Goal: Find specific page/section: Find specific page/section

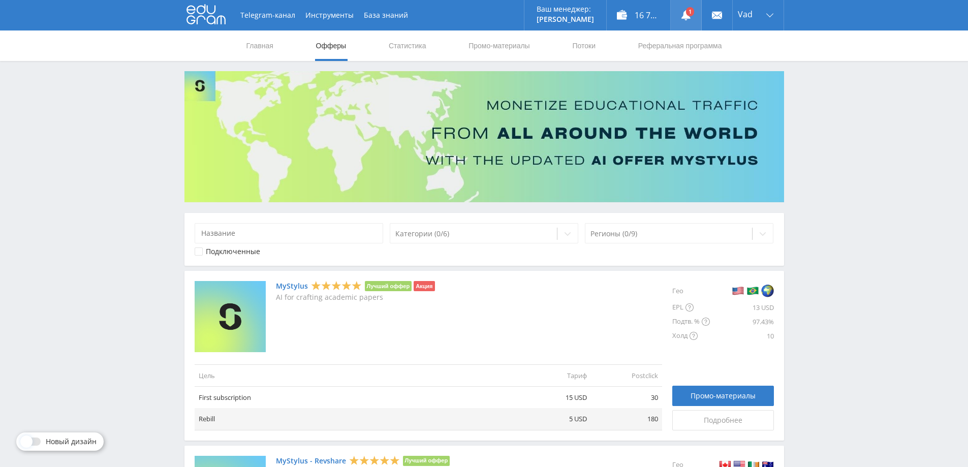
click at [686, 17] on use at bounding box center [686, 15] width 9 height 10
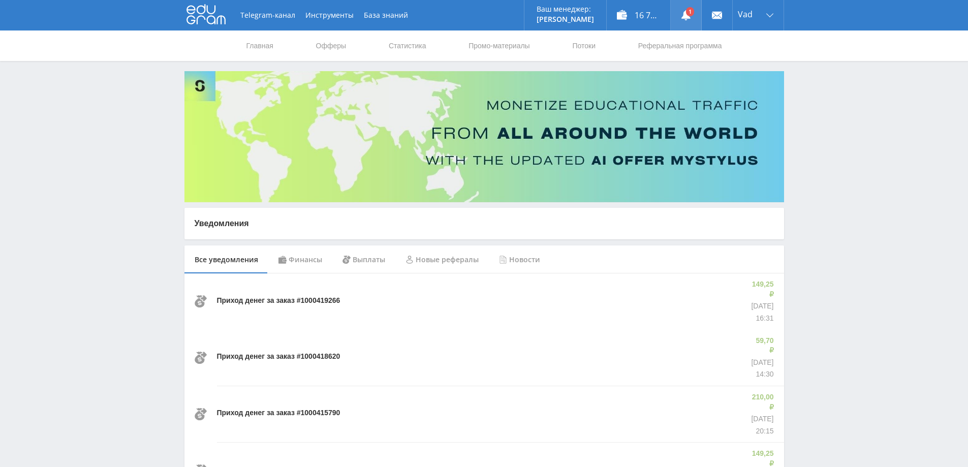
click at [693, 14] on link at bounding box center [686, 15] width 30 height 30
click at [408, 45] on link "Статистика" at bounding box center [408, 45] width 40 height 30
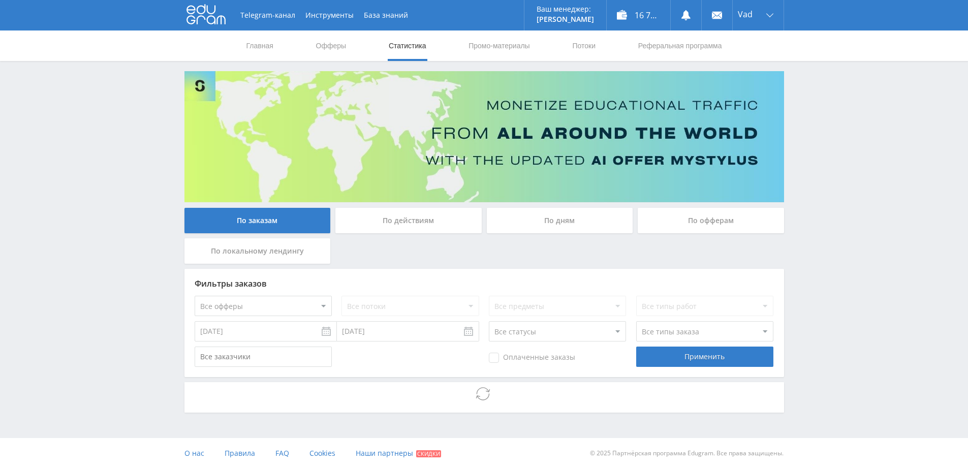
click at [573, 225] on div "По дням" at bounding box center [560, 220] width 146 height 25
click at [0, 0] on input "По дням" at bounding box center [0, 0] width 0 height 0
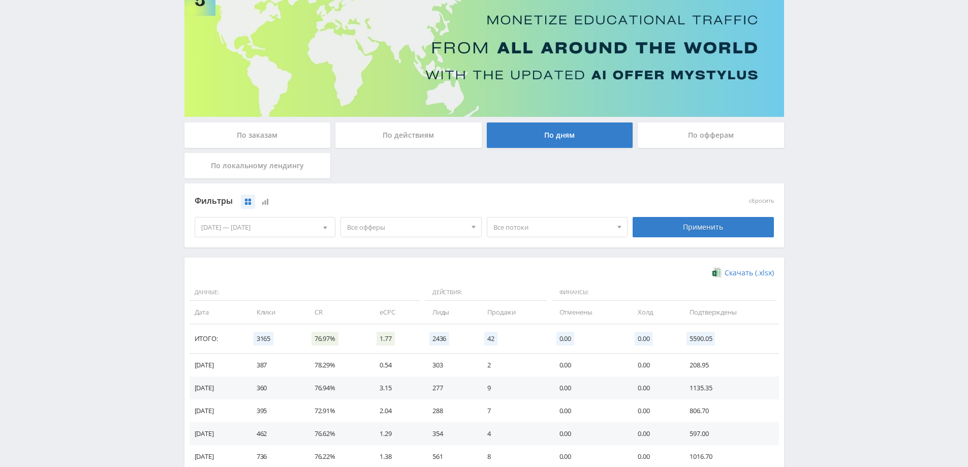
scroll to position [198, 0]
